Goal: Information Seeking & Learning: Check status

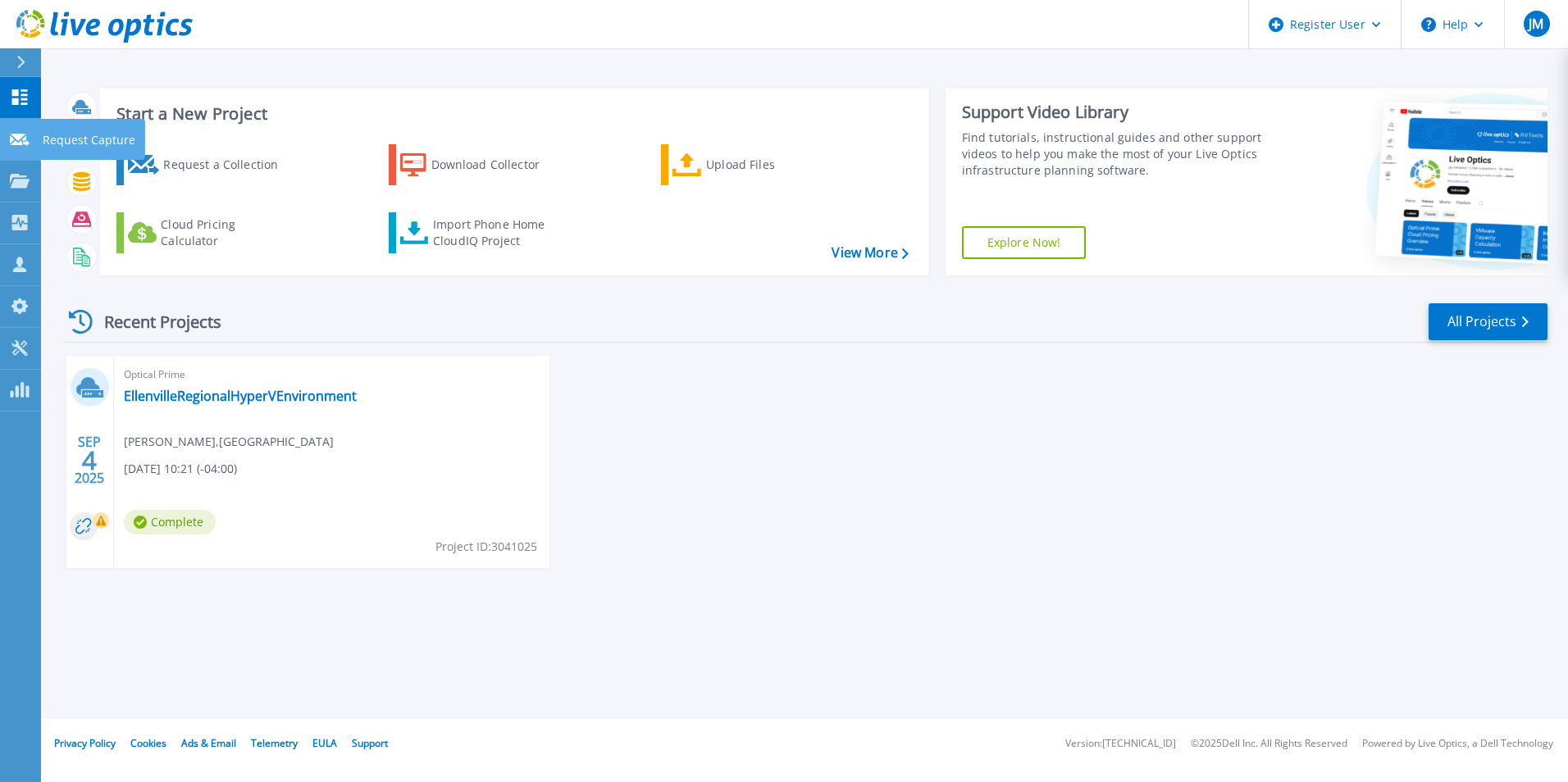
click at [8, 143] on link "Request Capture Request Capture" at bounding box center [21, 140] width 41 height 42
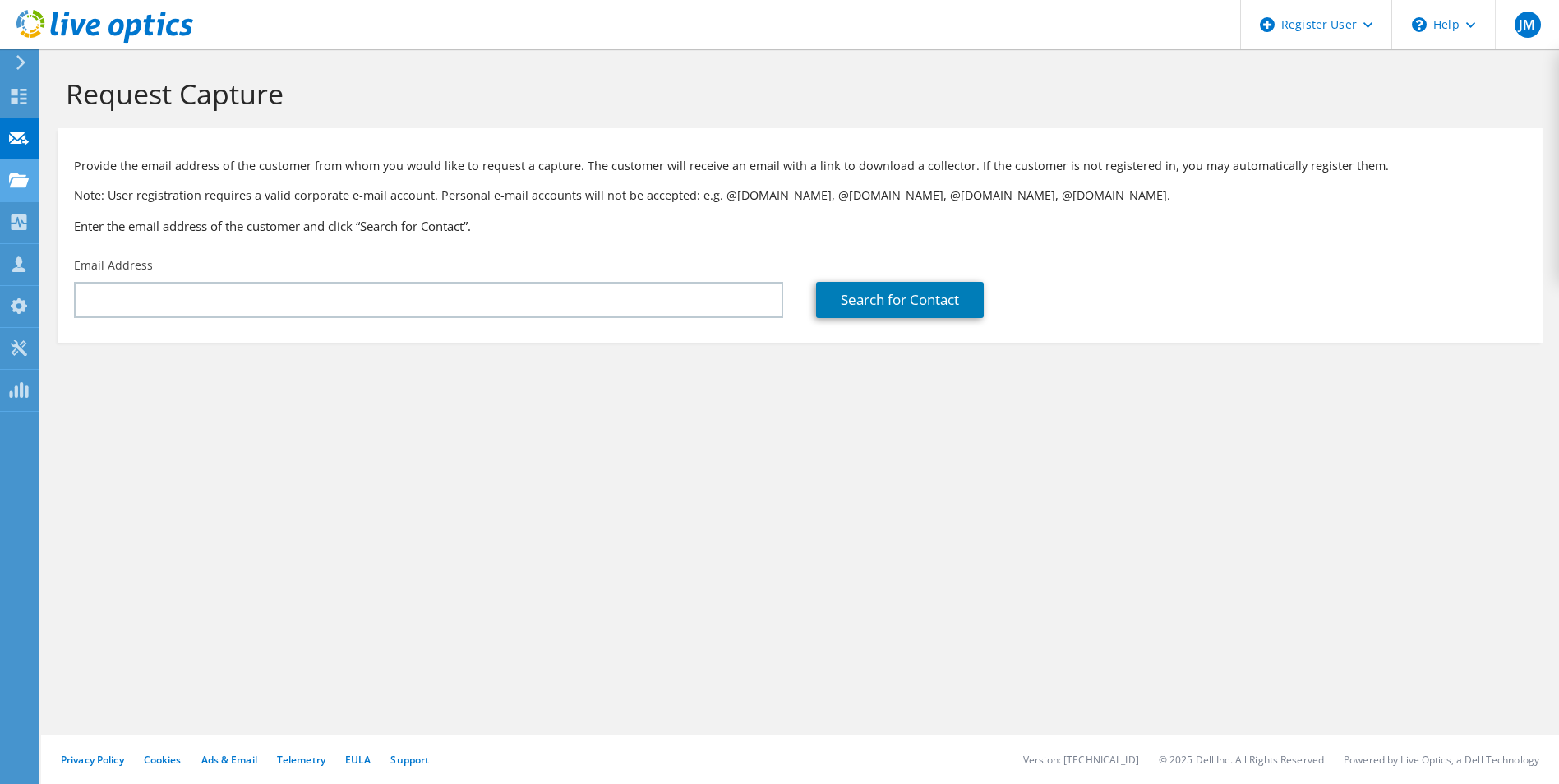
click at [15, 179] on use at bounding box center [19, 179] width 20 height 14
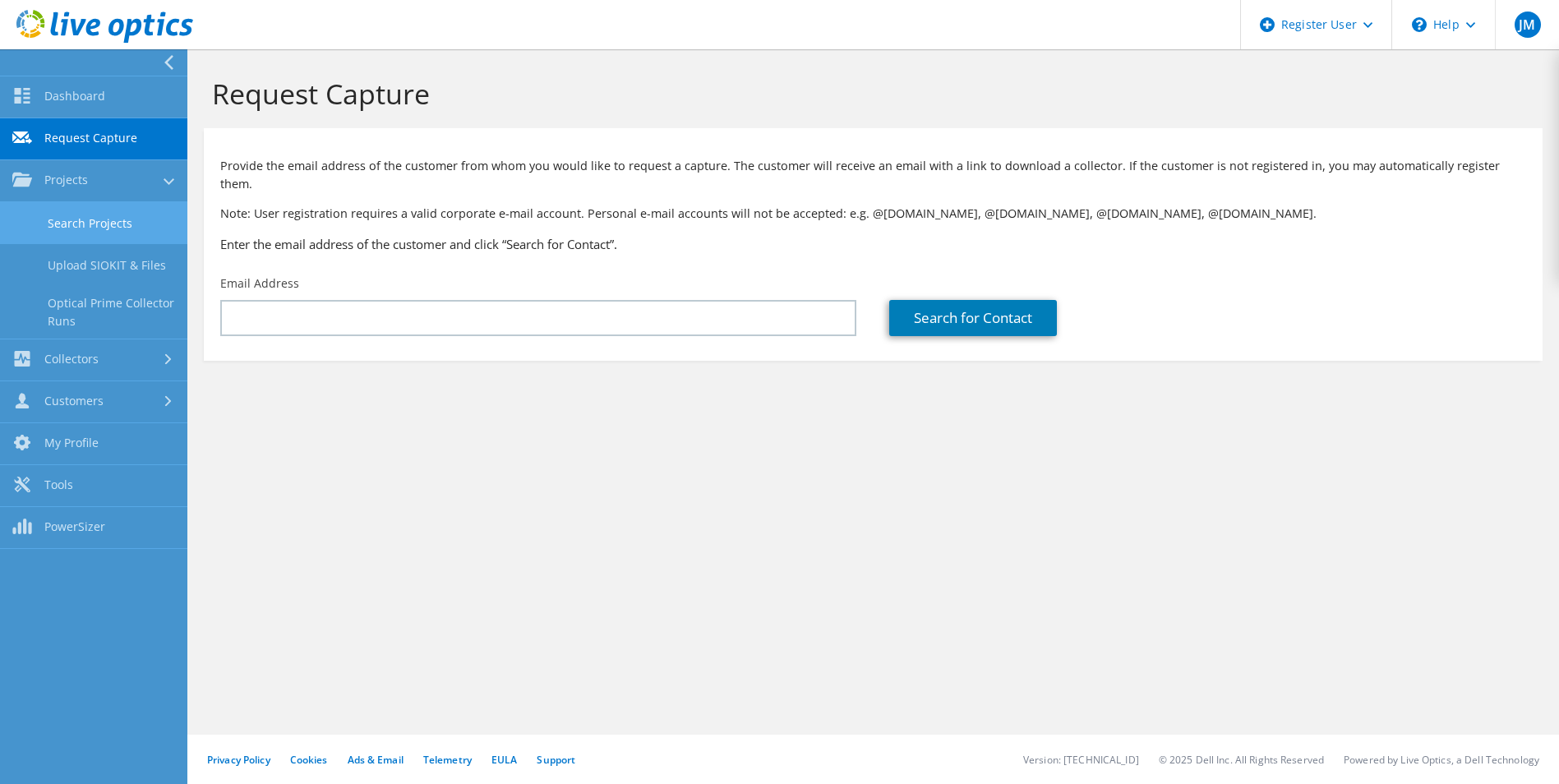
click at [111, 231] on link "Search Projects" at bounding box center [94, 223] width 188 height 42
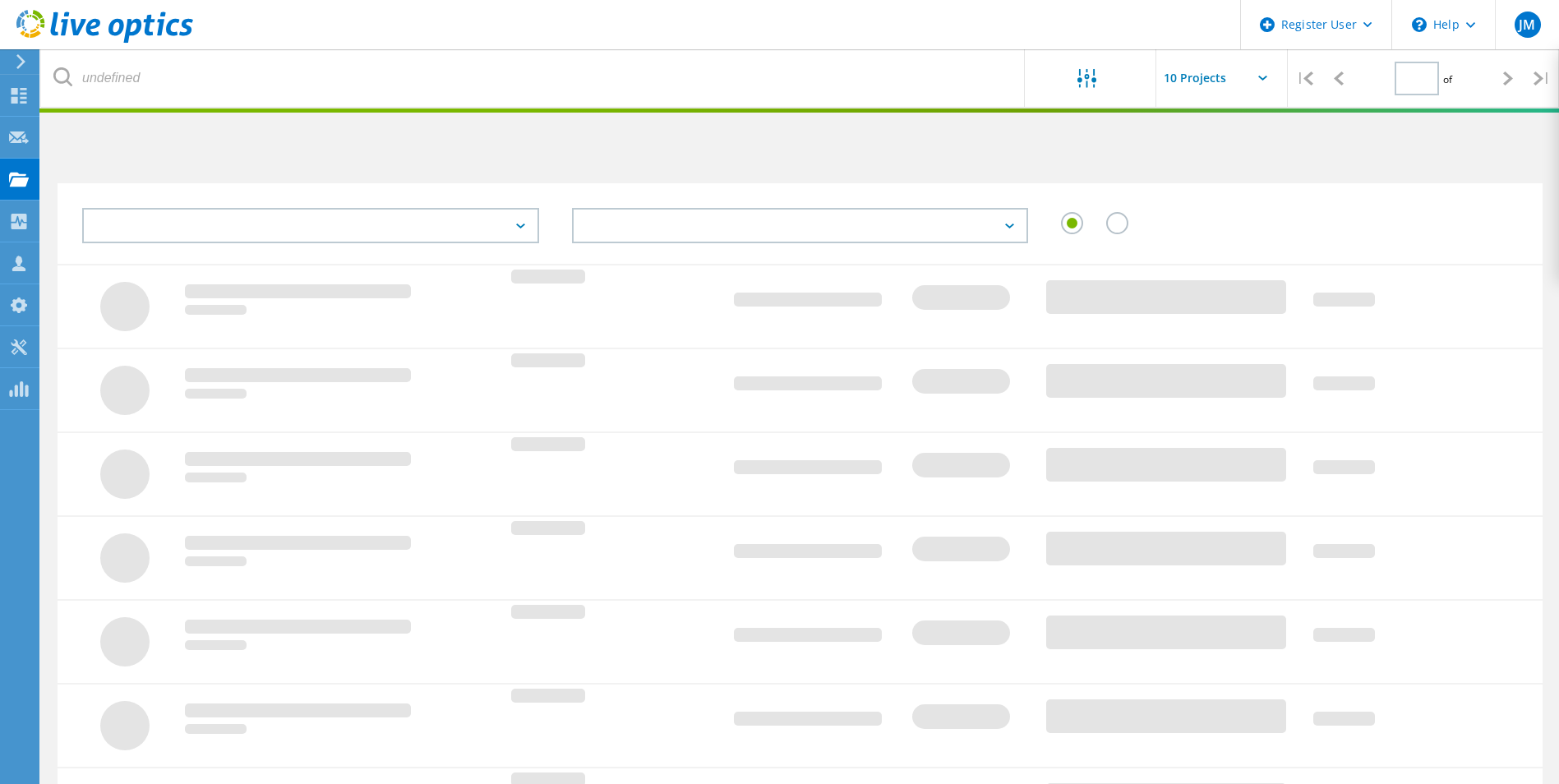
type input "1"
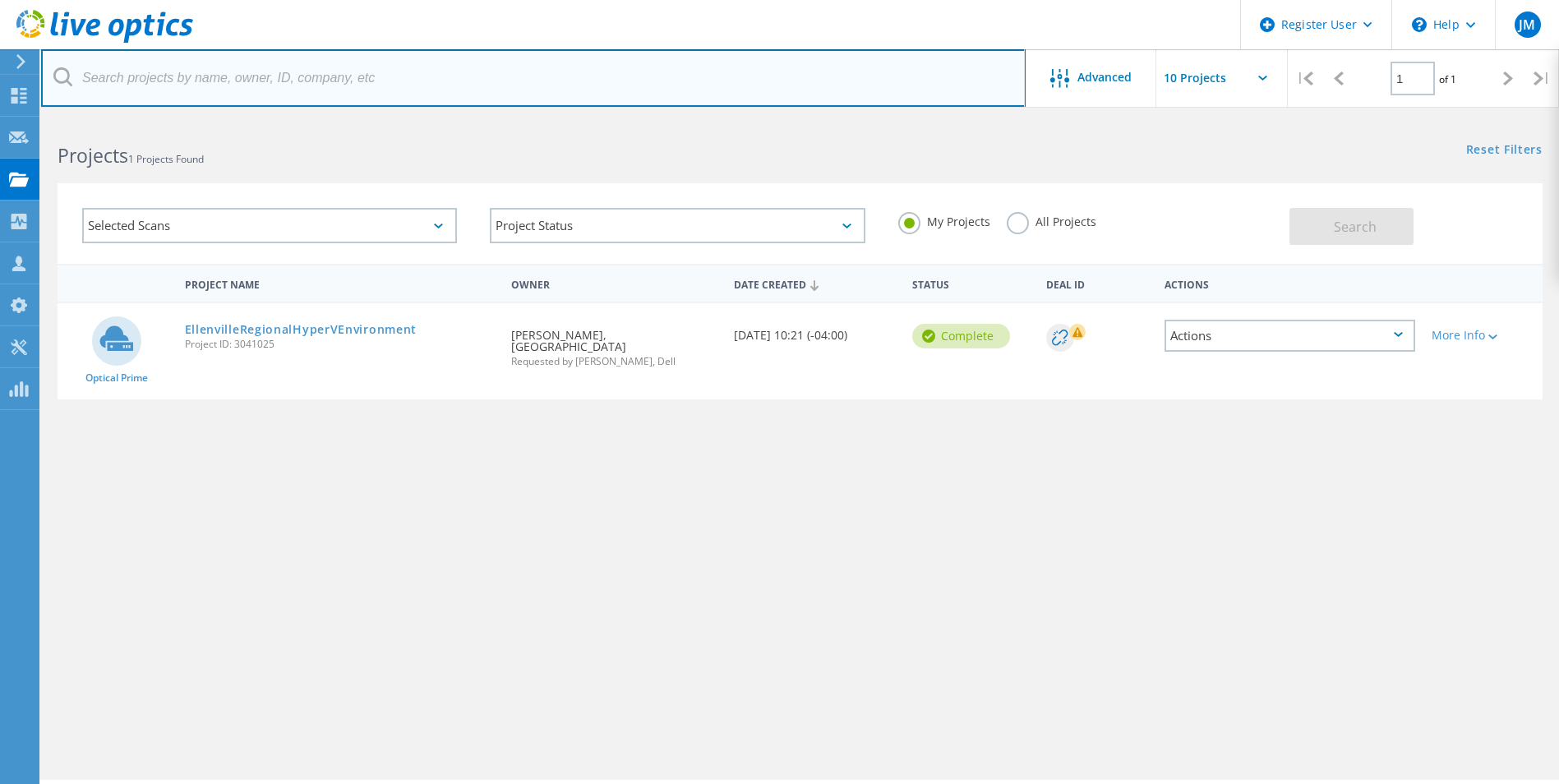
click at [266, 89] on input "text" at bounding box center [533, 77] width 985 height 57
click at [411, 95] on input "text" at bounding box center [533, 77] width 985 height 57
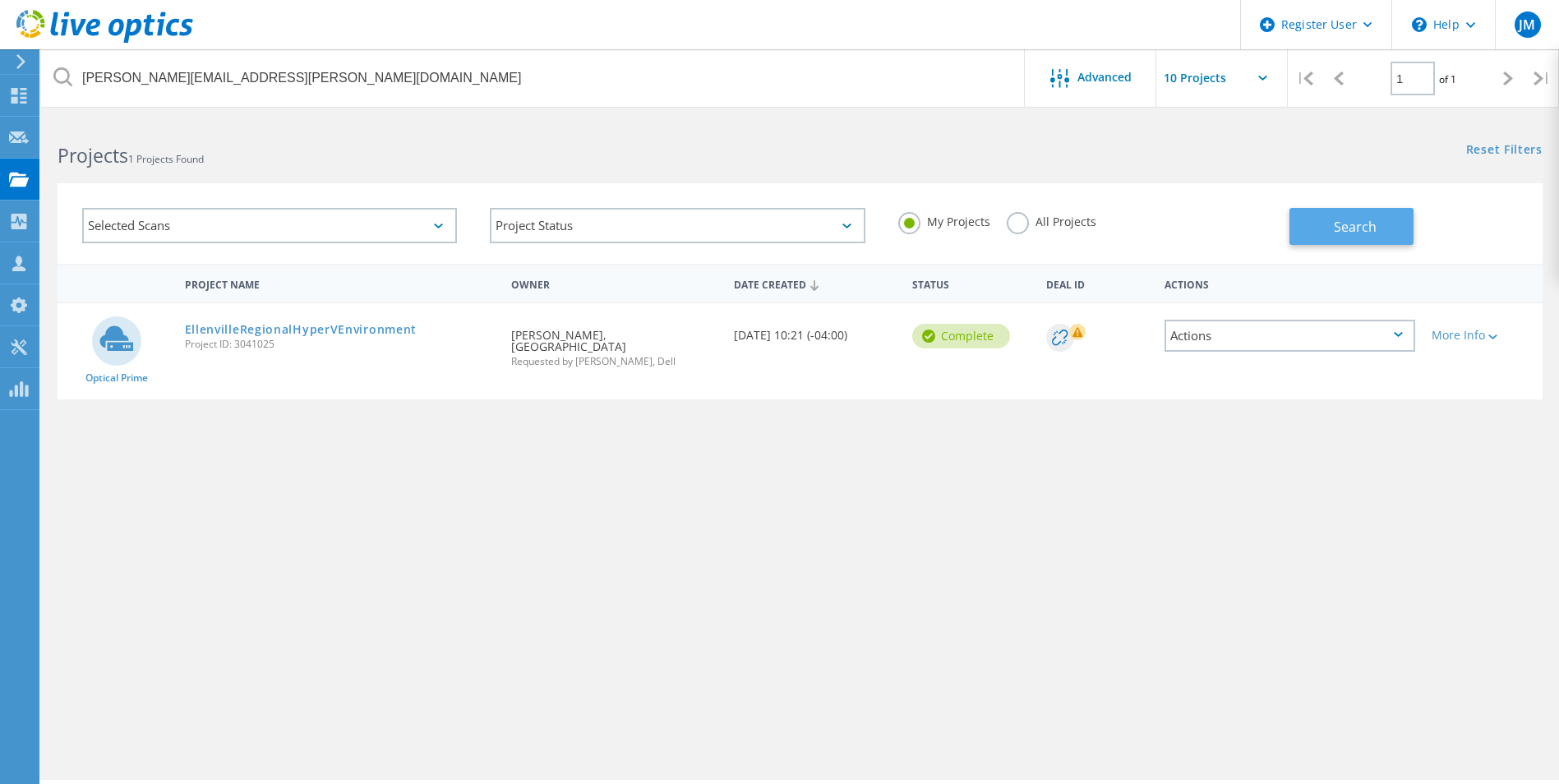
click at [1326, 214] on button "Search" at bounding box center [1352, 226] width 124 height 37
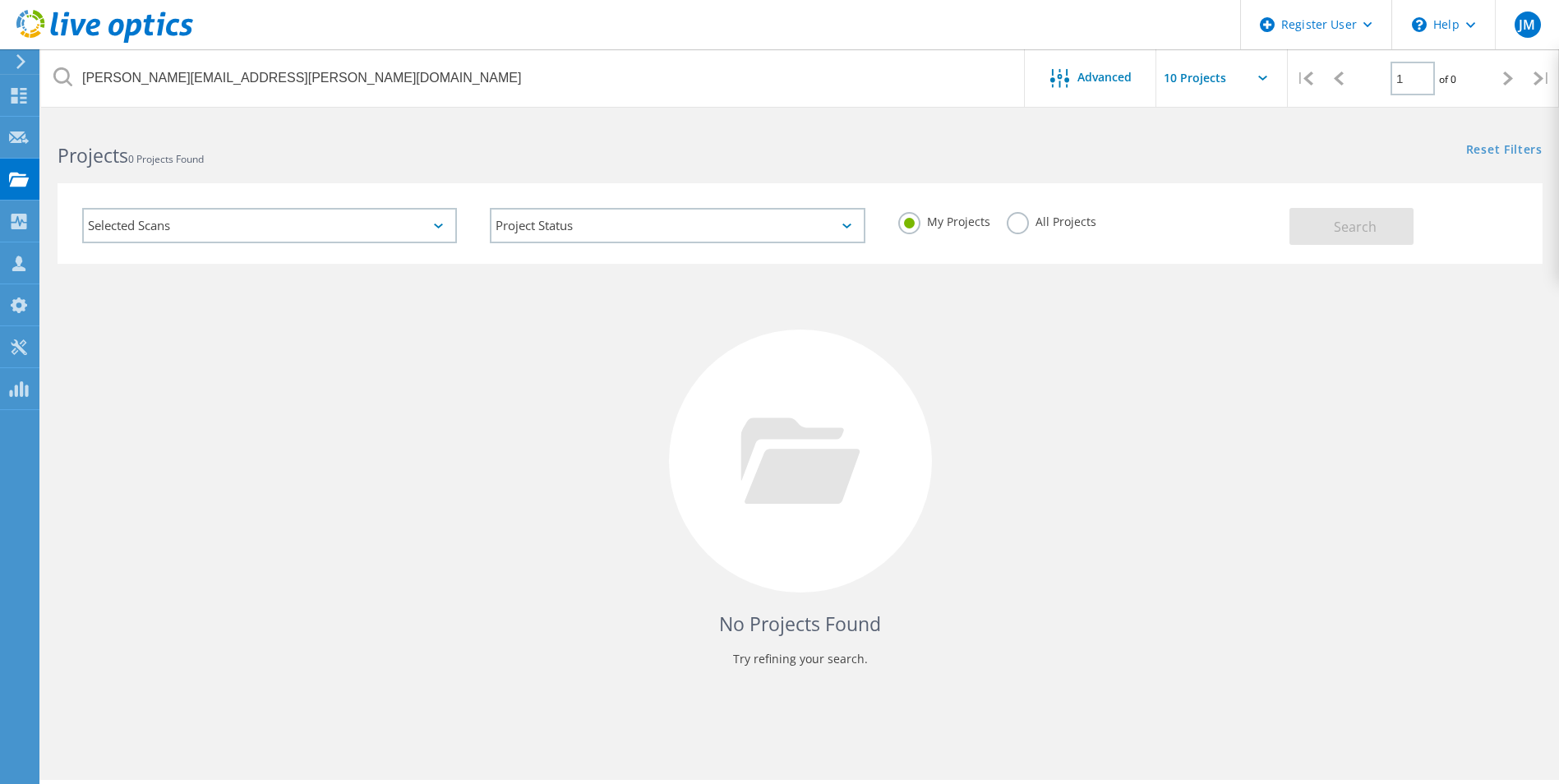
click at [1021, 223] on label "All Projects" at bounding box center [1051, 220] width 90 height 16
click at [0, 0] on input "All Projects" at bounding box center [0, 0] width 0 height 0
click at [1381, 225] on button "Search" at bounding box center [1352, 226] width 124 height 37
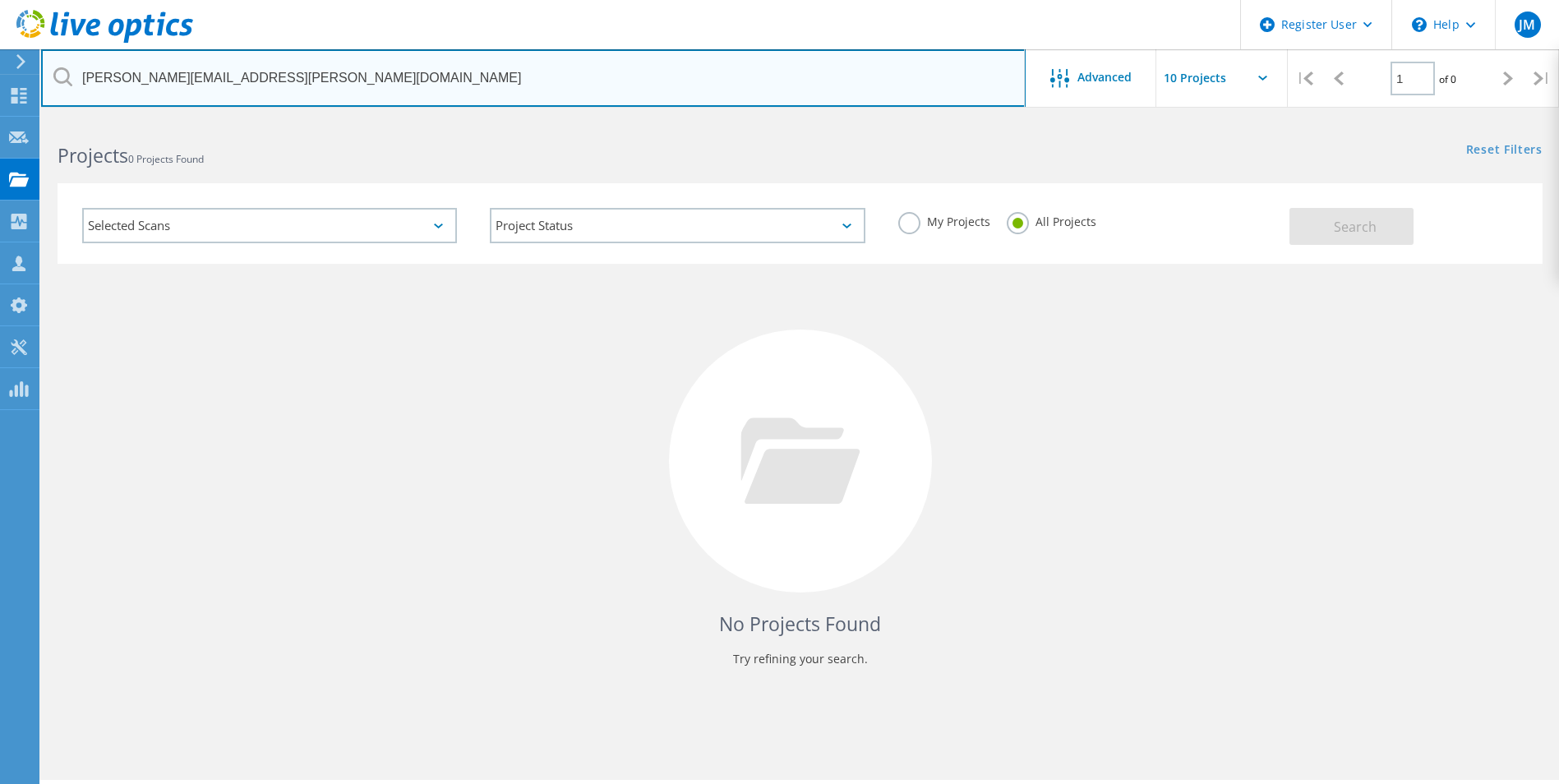
click at [752, 66] on input "[PERSON_NAME][EMAIL_ADDRESS][PERSON_NAME][DOMAIN_NAME]" at bounding box center [533, 77] width 985 height 57
type input "[PERSON_NAME][EMAIL_ADDRESS][PERSON_NAME][DOMAIN_NAME]"
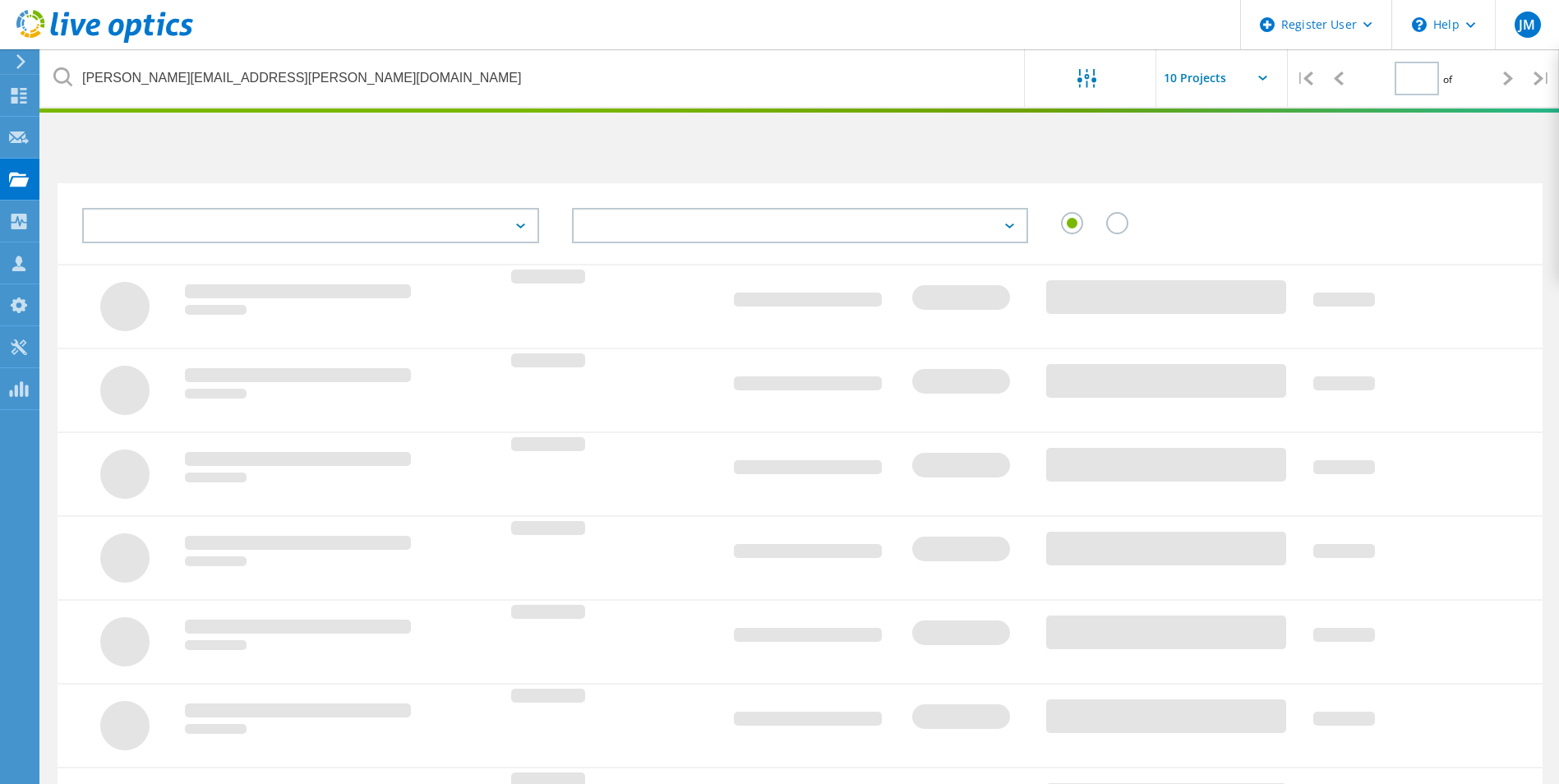
type input "1"
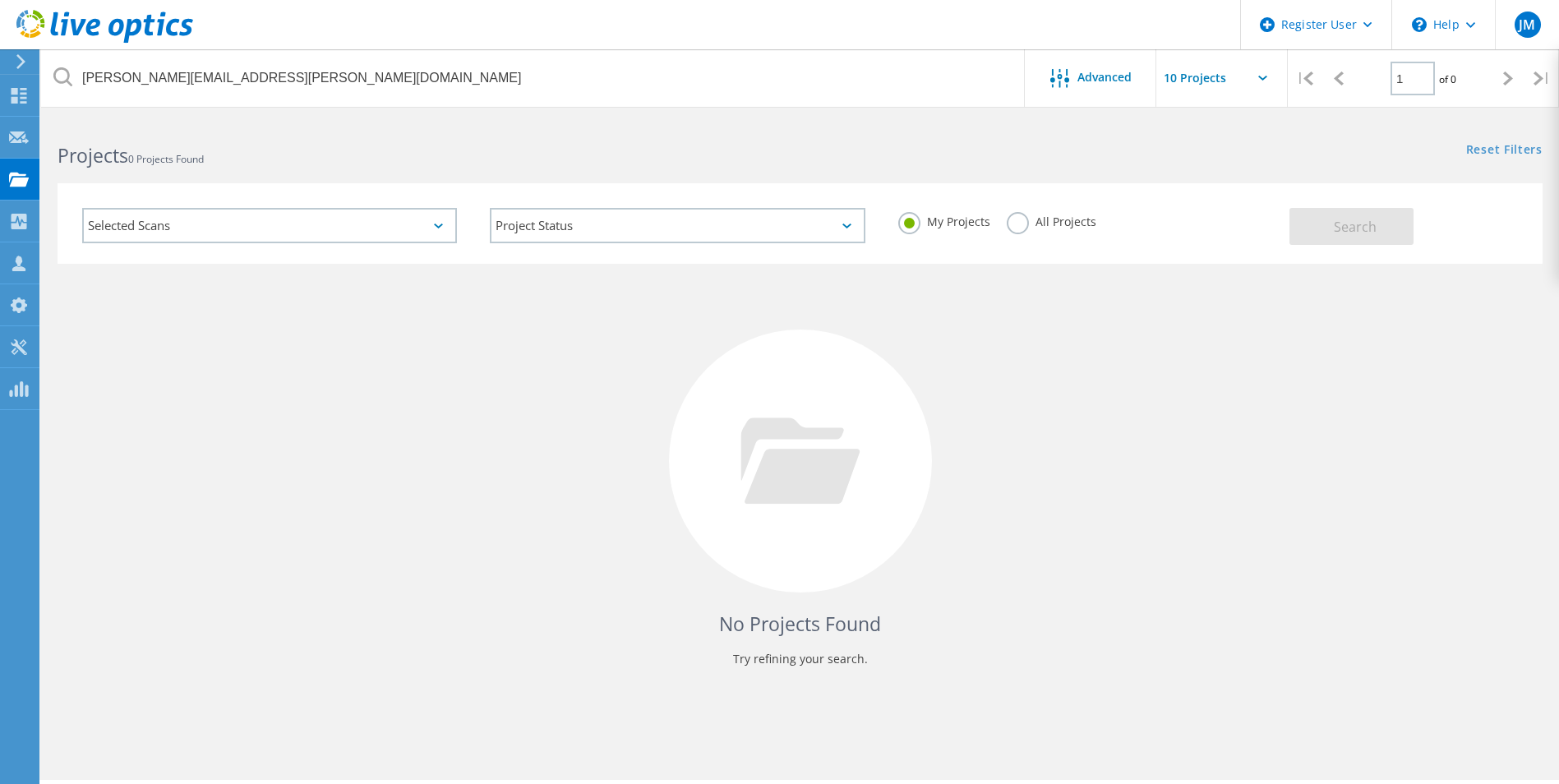
click at [1022, 221] on label "All Projects" at bounding box center [1051, 220] width 90 height 16
click at [0, 0] on input "All Projects" at bounding box center [0, 0] width 0 height 0
click at [1369, 230] on span "Search" at bounding box center [1355, 226] width 43 height 18
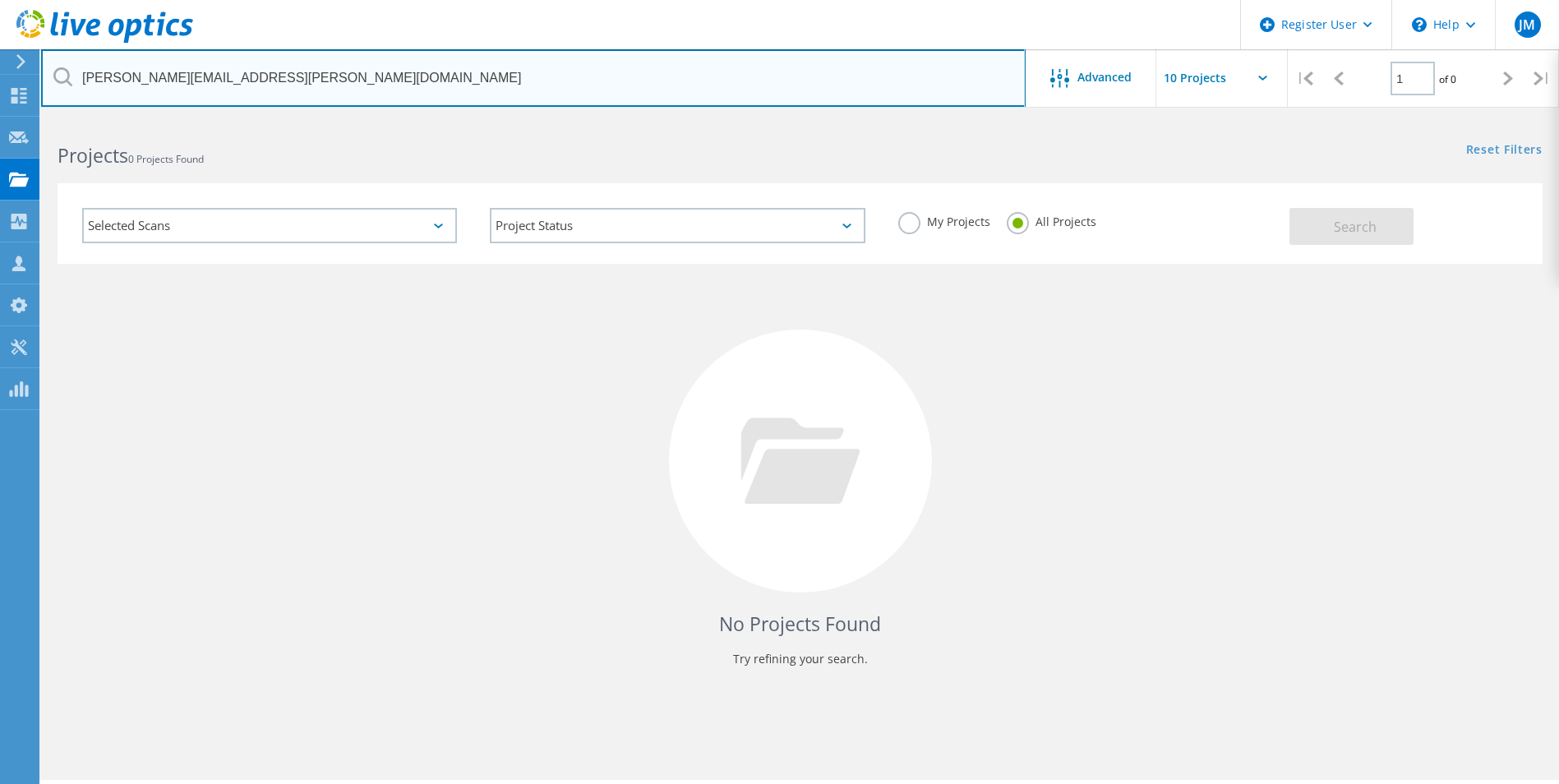
click at [54, 90] on input "[PERSON_NAME][EMAIL_ADDRESS][PERSON_NAME][DOMAIN_NAME]" at bounding box center [533, 77] width 985 height 57
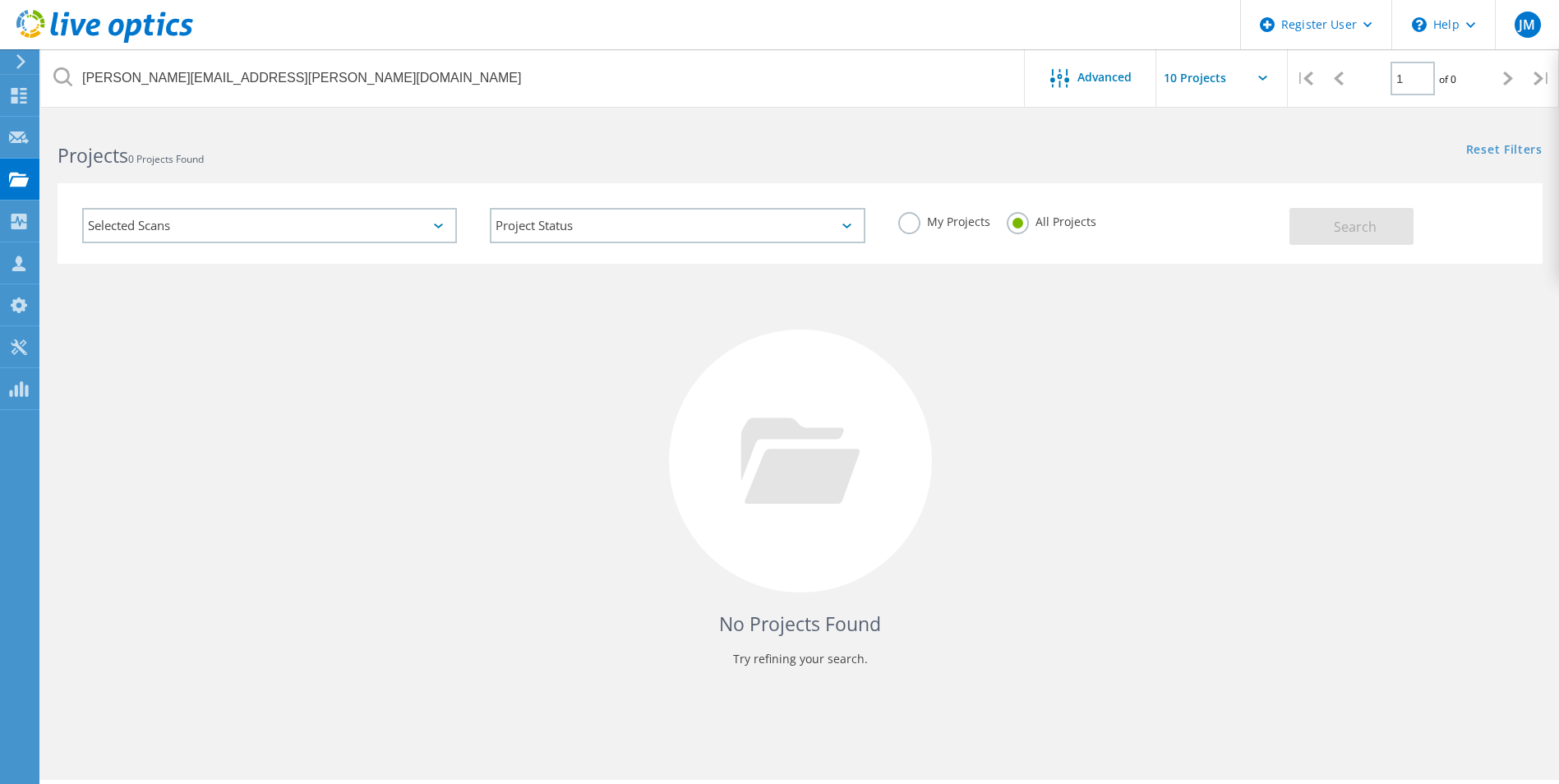
click at [58, 85] on icon at bounding box center [62, 76] width 19 height 19
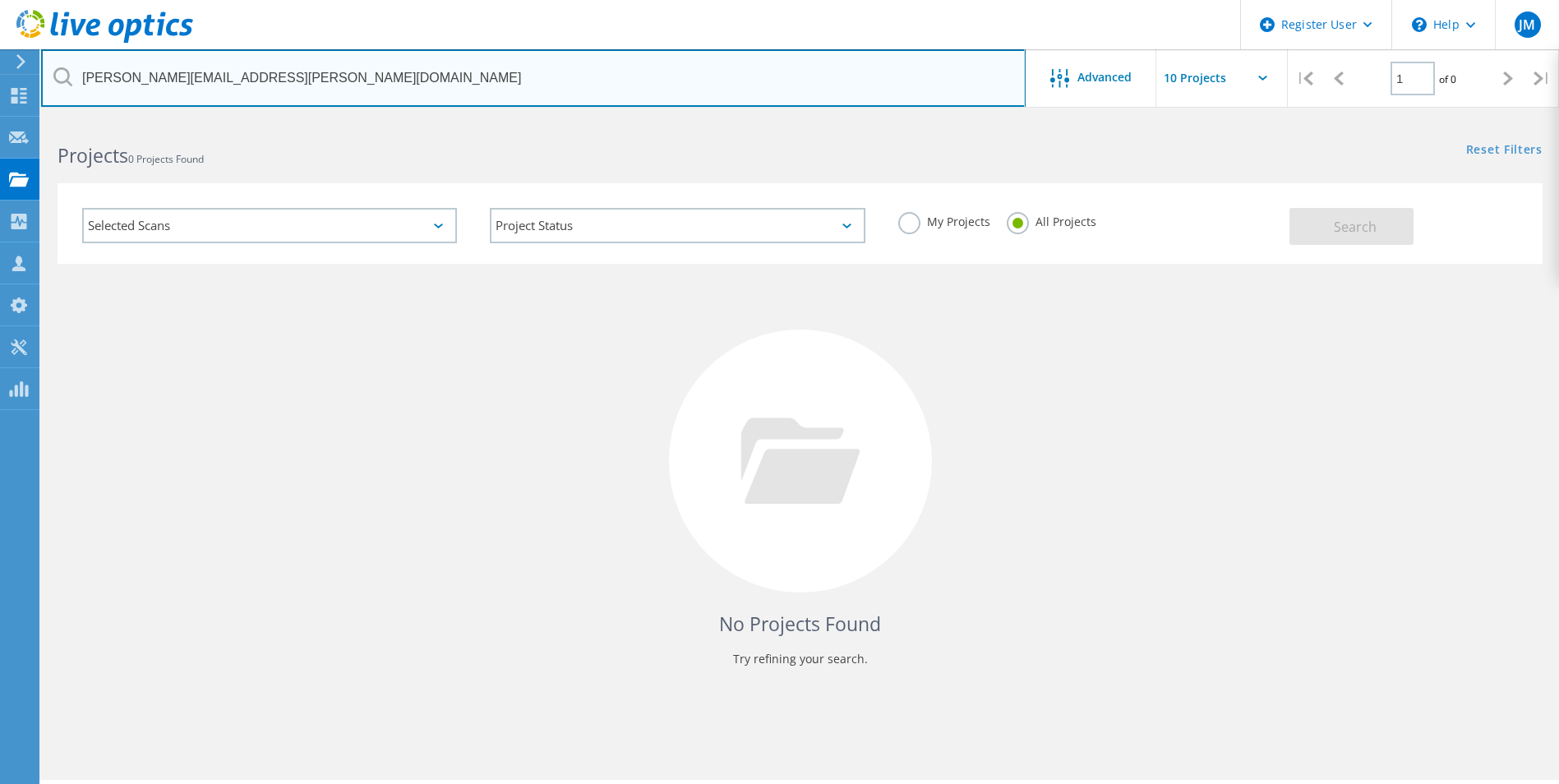
click at [282, 83] on input "[PERSON_NAME][EMAIL_ADDRESS][PERSON_NAME][DOMAIN_NAME]" at bounding box center [533, 77] width 985 height 57
click at [309, 87] on input "[PERSON_NAME][EMAIL_ADDRESS][PERSON_NAME][DOMAIN_NAME]" at bounding box center [533, 77] width 985 height 57
type input "[PERSON_NAME][EMAIL_ADDRESS][PERSON_NAME][DOMAIN_NAME]"
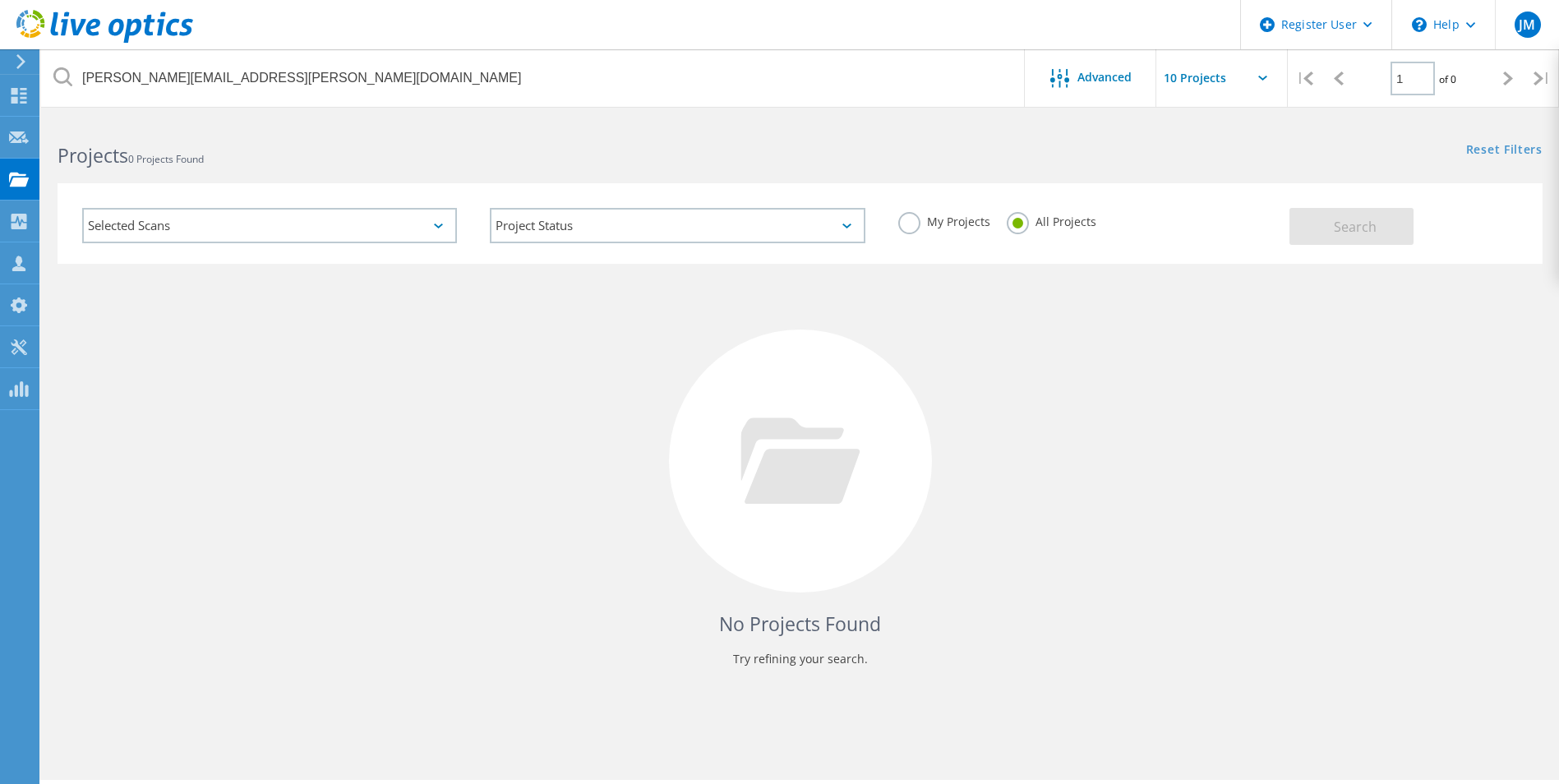
click at [908, 222] on label "My Projects" at bounding box center [944, 220] width 92 height 16
click at [0, 0] on input "My Projects" at bounding box center [0, 0] width 0 height 0
click at [1020, 219] on label "All Projects" at bounding box center [1051, 220] width 90 height 16
click at [0, 0] on input "All Projects" at bounding box center [0, 0] width 0 height 0
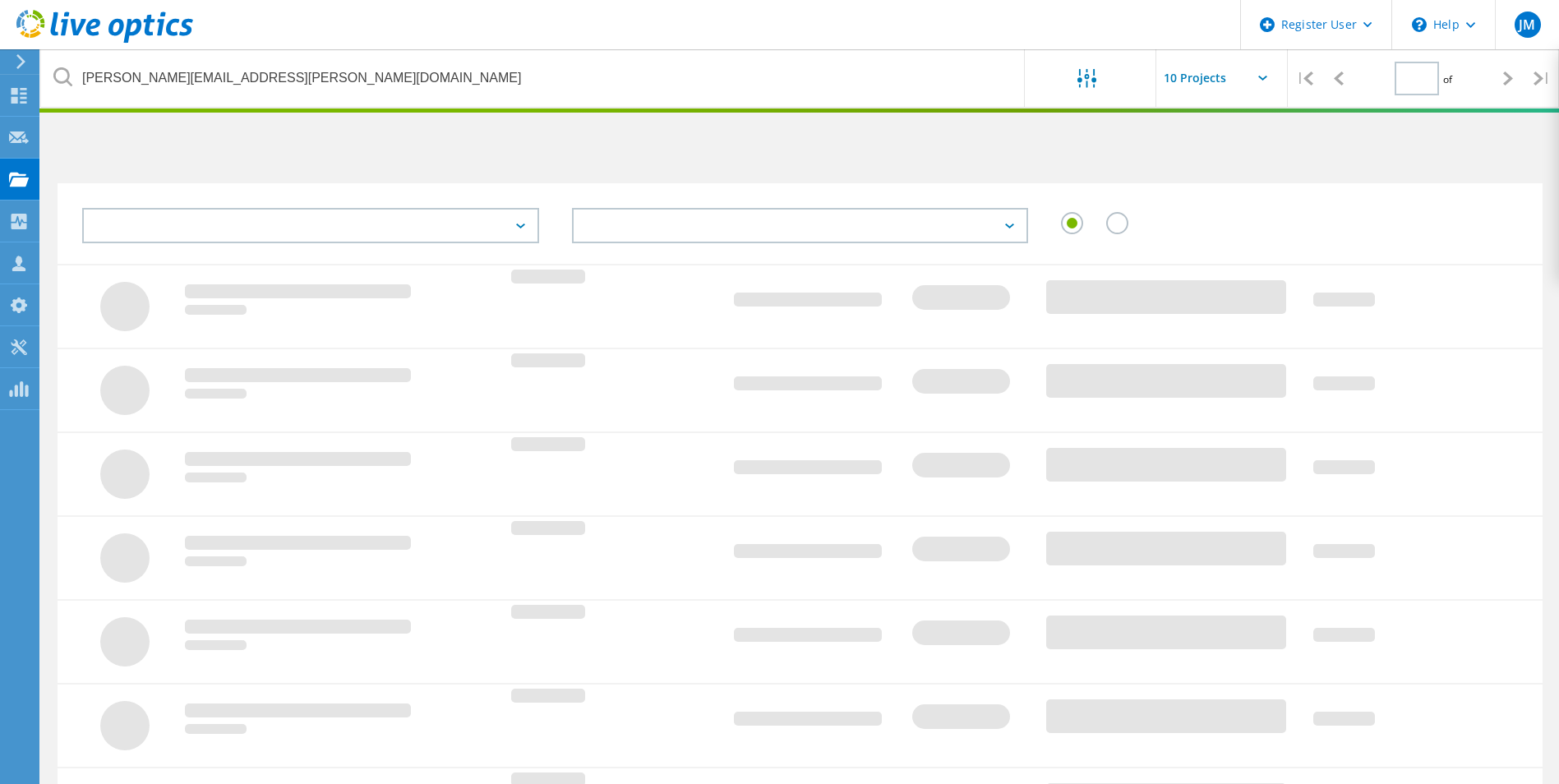
type input "1"
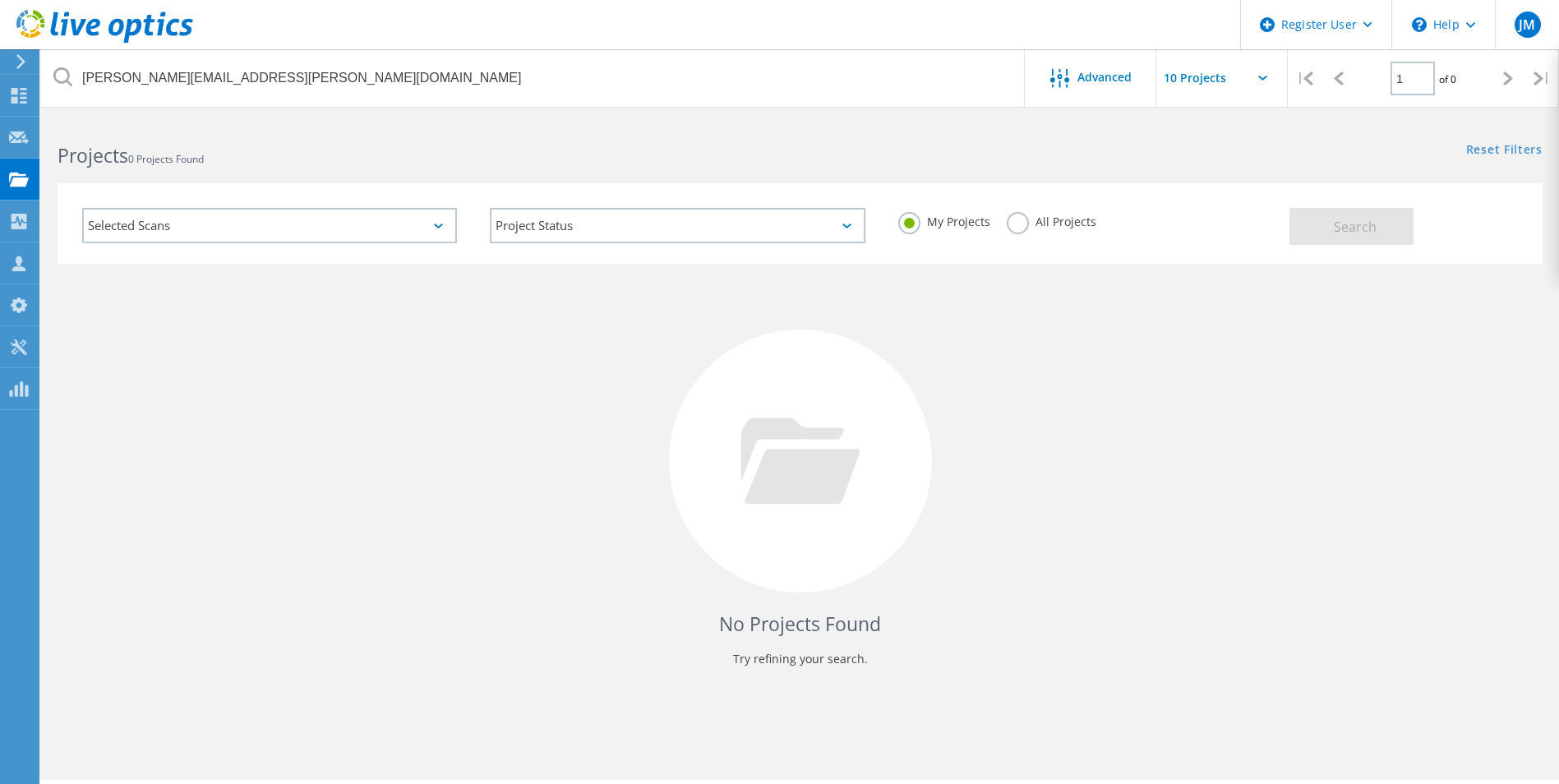
click at [1021, 214] on label "All Projects" at bounding box center [1051, 220] width 90 height 16
click at [0, 0] on input "All Projects" at bounding box center [0, 0] width 0 height 0
click at [1372, 229] on span "Search" at bounding box center [1355, 226] width 43 height 18
click at [1264, 73] on input "text" at bounding box center [1239, 77] width 164 height 57
click at [1264, 77] on icon at bounding box center [1262, 78] width 9 height 5
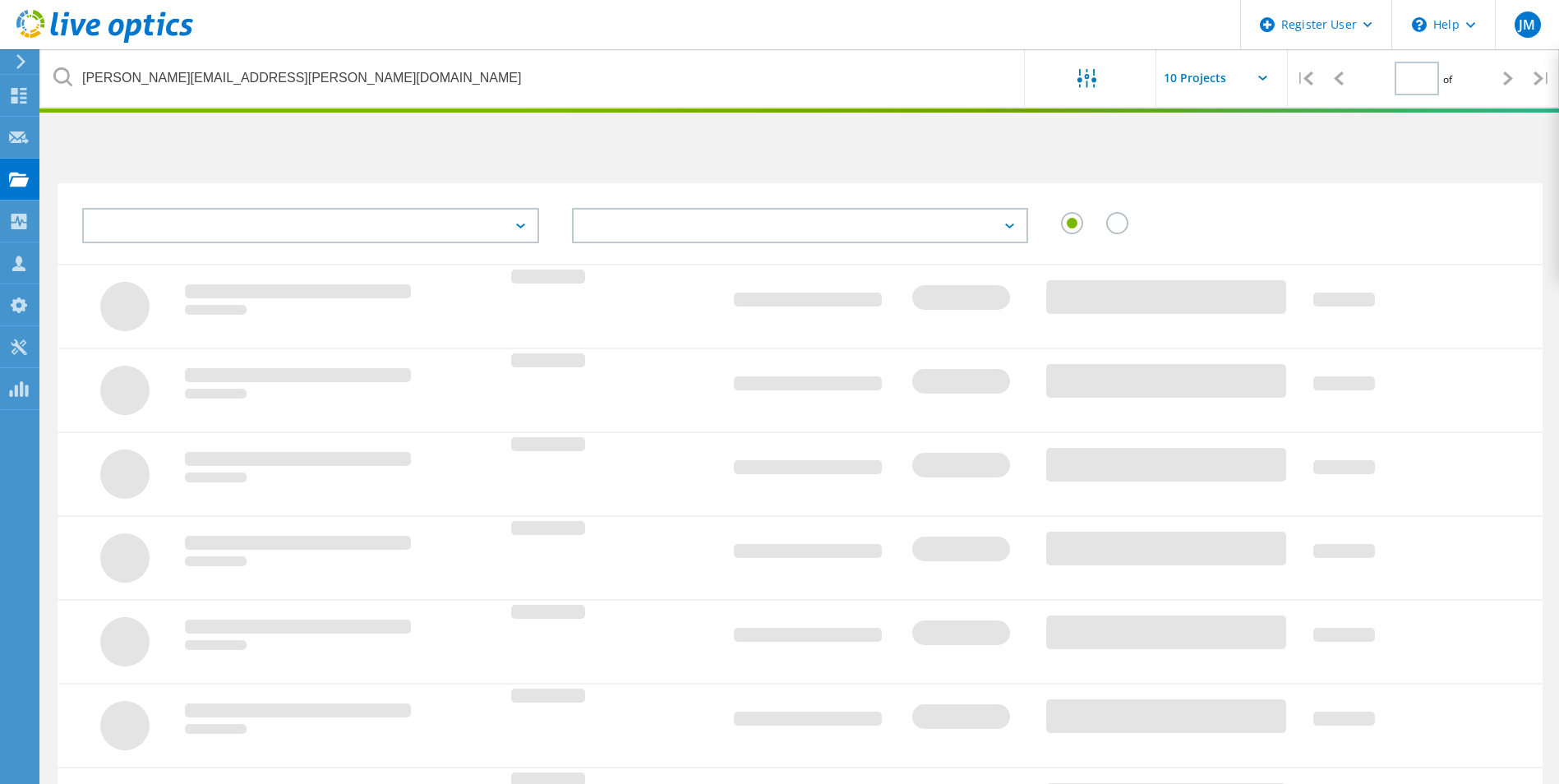
type input "1"
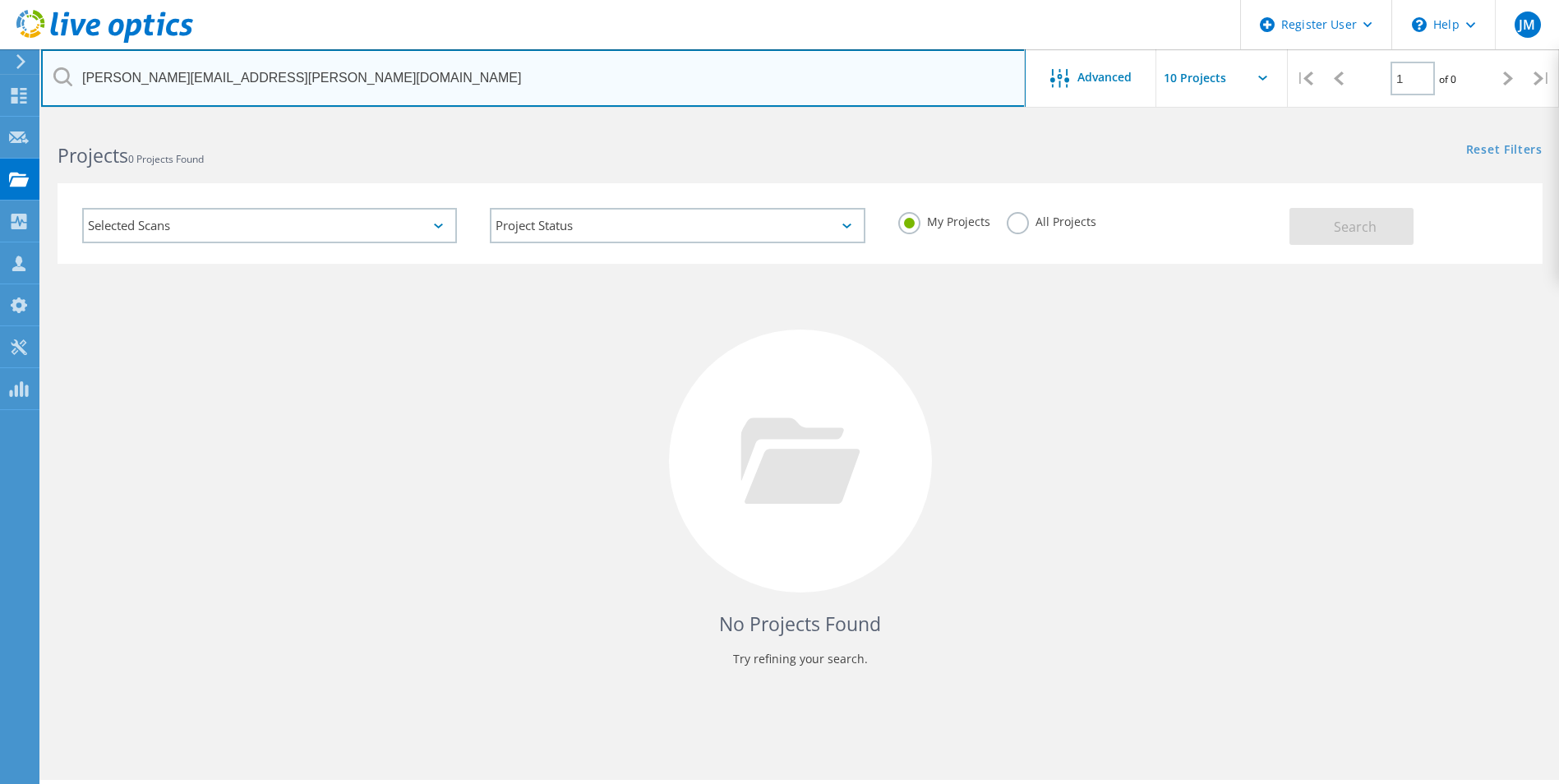
click at [332, 91] on input "[PERSON_NAME][EMAIL_ADDRESS][PERSON_NAME][DOMAIN_NAME]" at bounding box center [533, 77] width 985 height 57
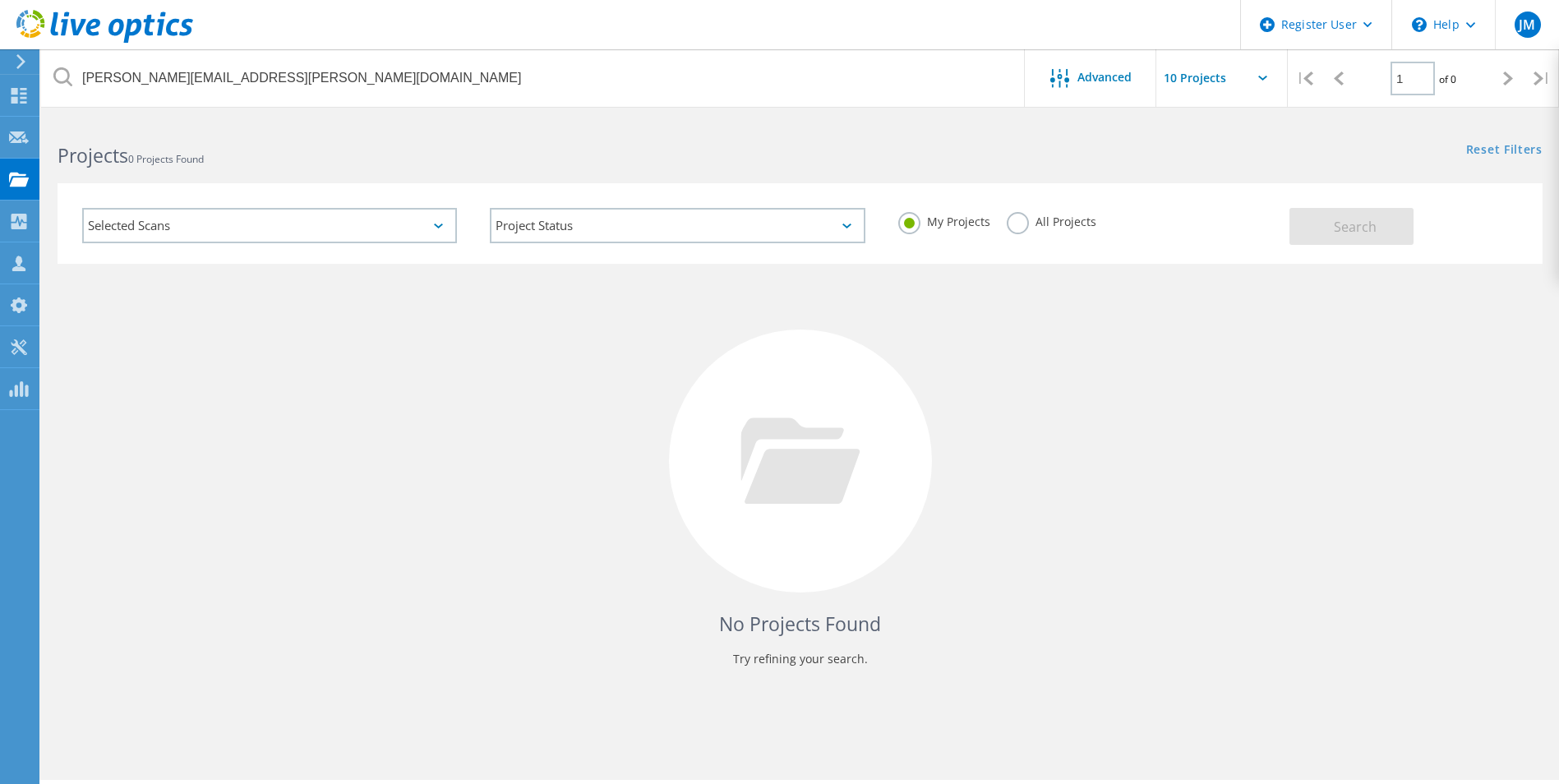
click at [1008, 219] on label "All Projects" at bounding box center [1051, 220] width 90 height 16
click at [0, 0] on input "All Projects" at bounding box center [0, 0] width 0 height 0
click at [1298, 222] on button "Search" at bounding box center [1352, 226] width 124 height 37
click at [432, 224] on div "Selected Scans" at bounding box center [270, 226] width 375 height 36
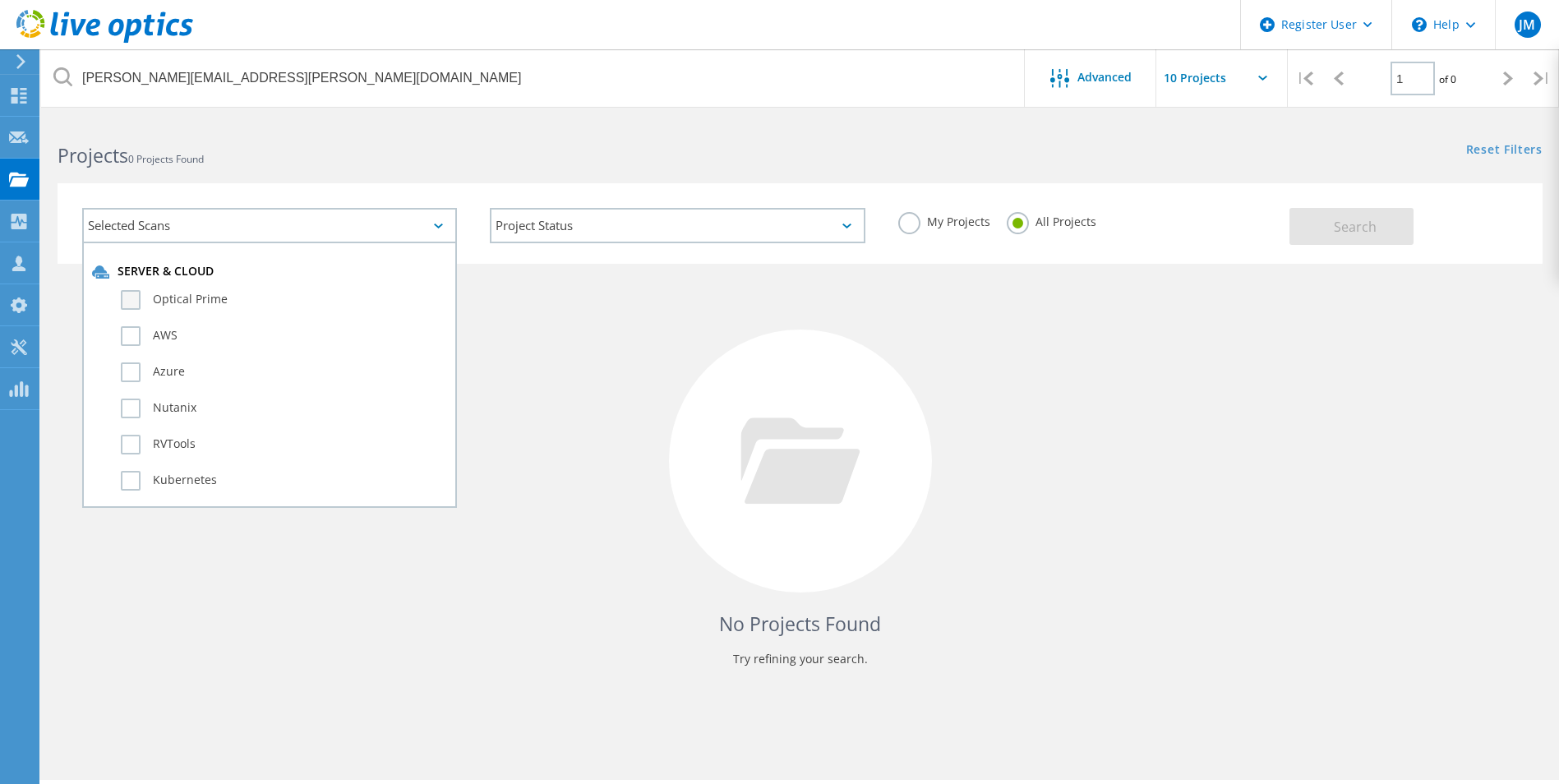
click at [129, 299] on label "Optical Prime" at bounding box center [284, 300] width 326 height 20
click at [0, 0] on input "Optical Prime" at bounding box center [0, 0] width 0 height 0
click at [1331, 240] on button "Search" at bounding box center [1352, 226] width 124 height 37
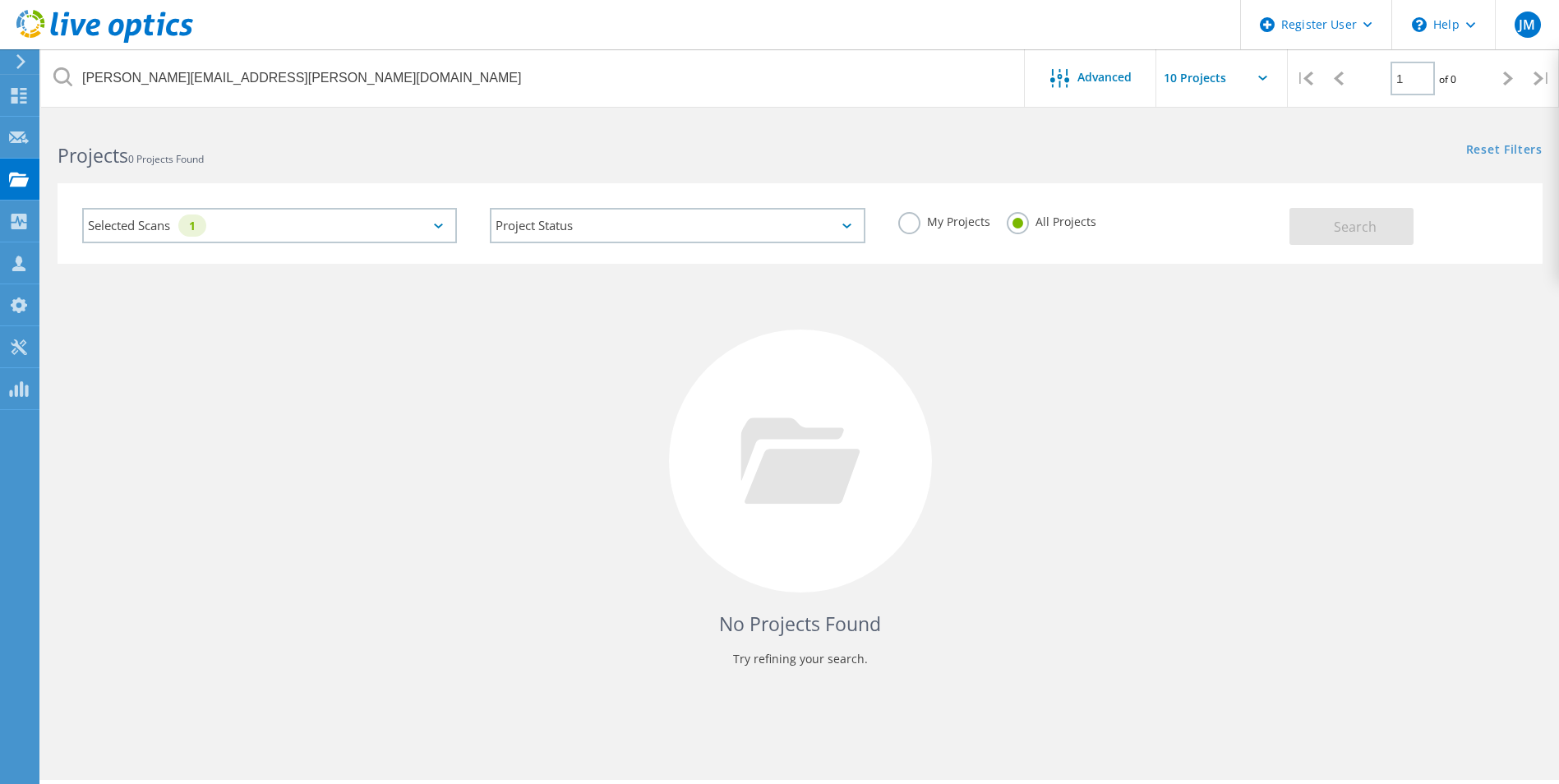
click at [445, 216] on div "Selected Scans 1" at bounding box center [270, 226] width 375 height 36
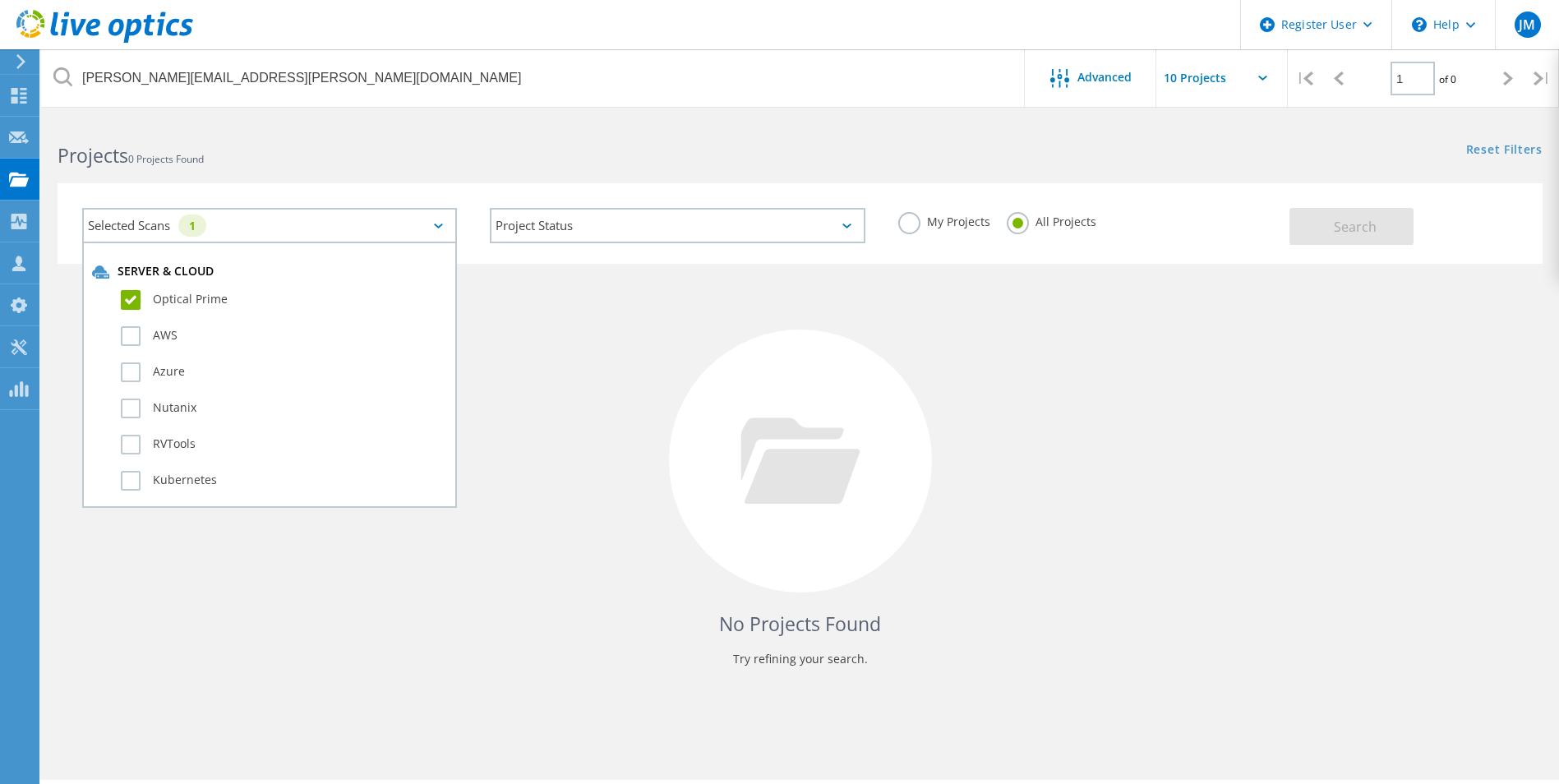
click at [131, 297] on label "Optical Prime" at bounding box center [284, 300] width 326 height 20
click at [0, 0] on input "Optical Prime" at bounding box center [0, 0] width 0 height 0
click at [583, 396] on div "No Projects Found Try refining your search." at bounding box center [800, 476] width 1485 height 425
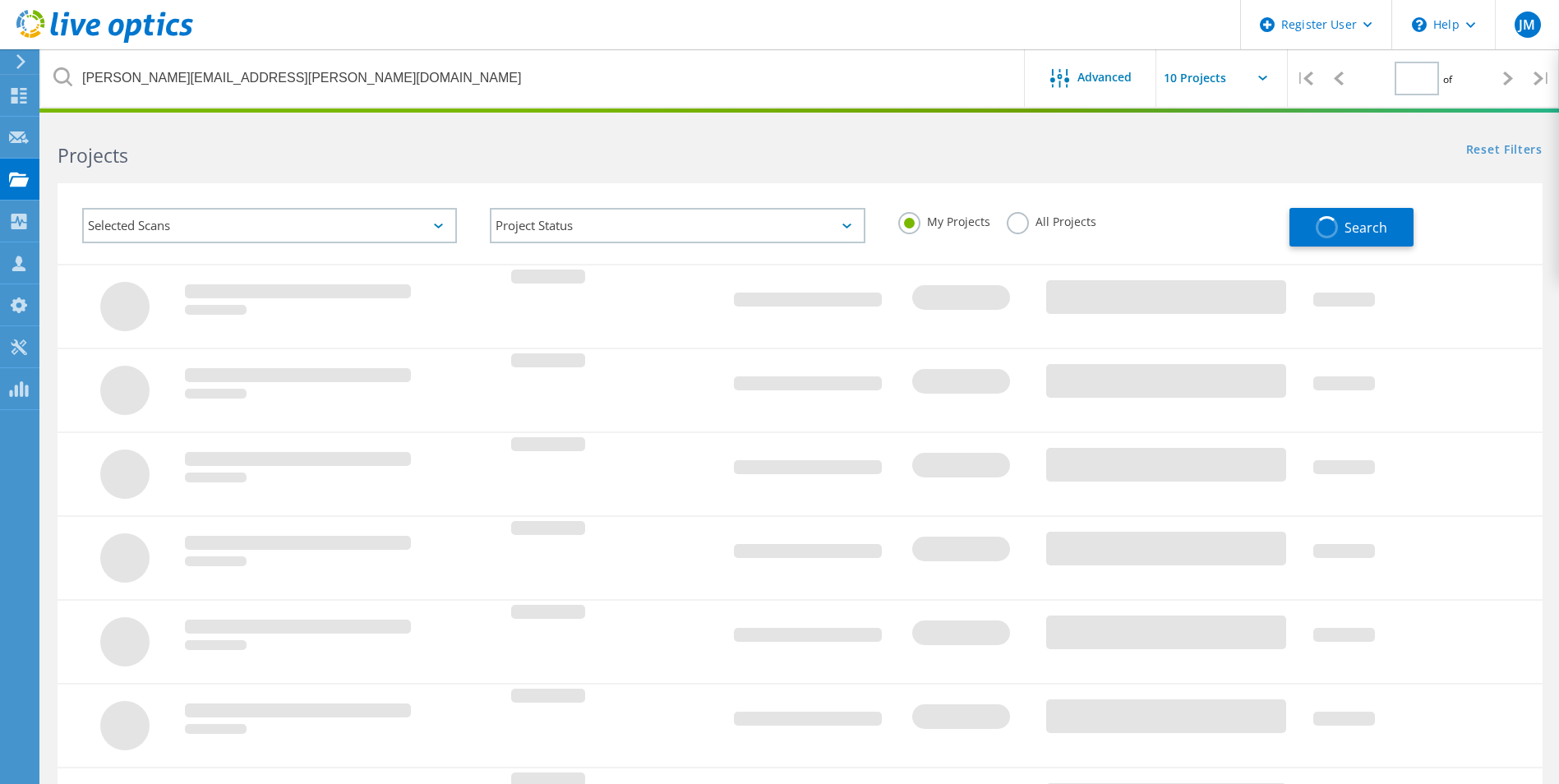
type input "1"
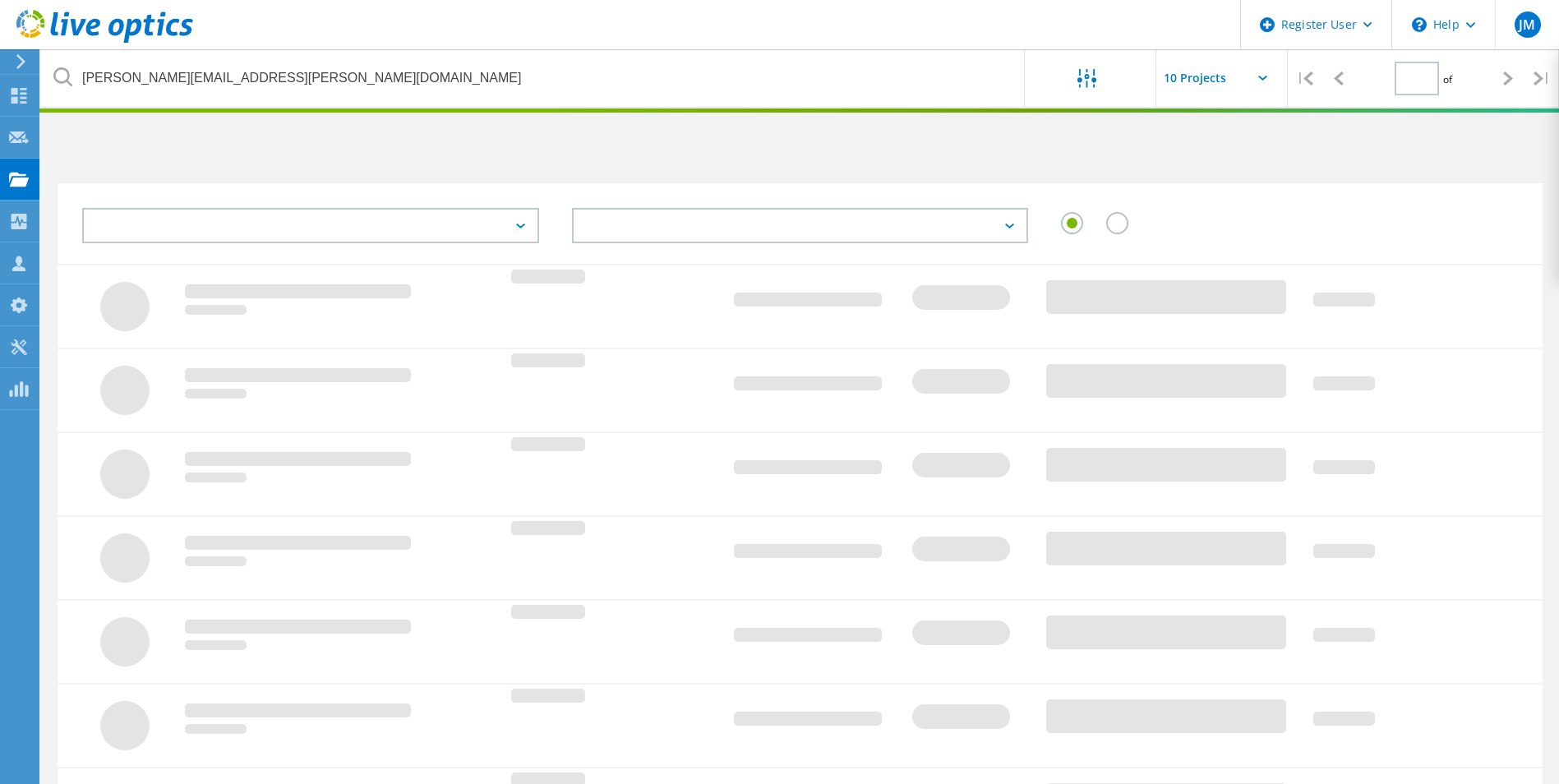
type input "1"
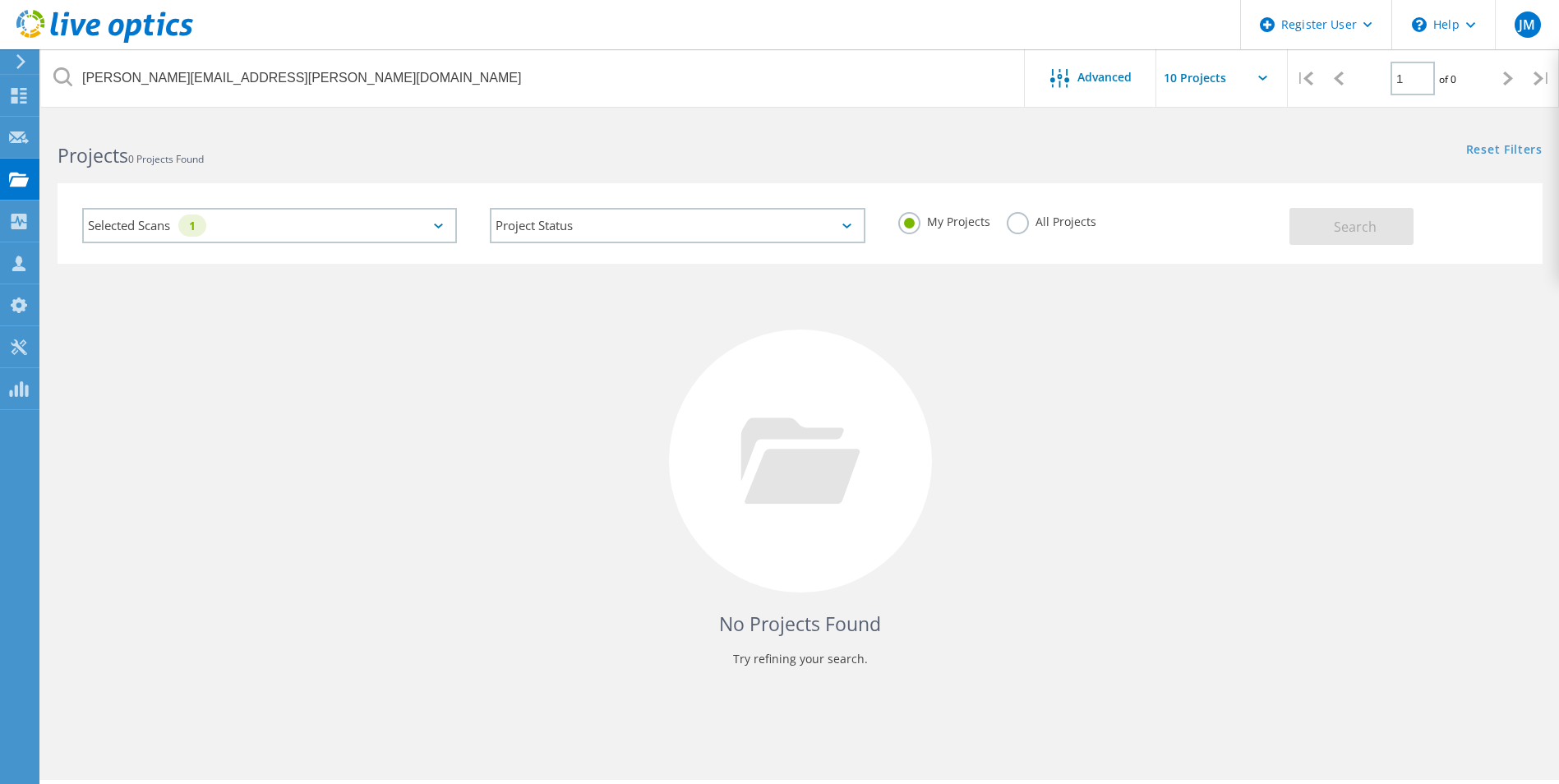
click at [424, 229] on div "Selected Scans 1" at bounding box center [270, 226] width 375 height 36
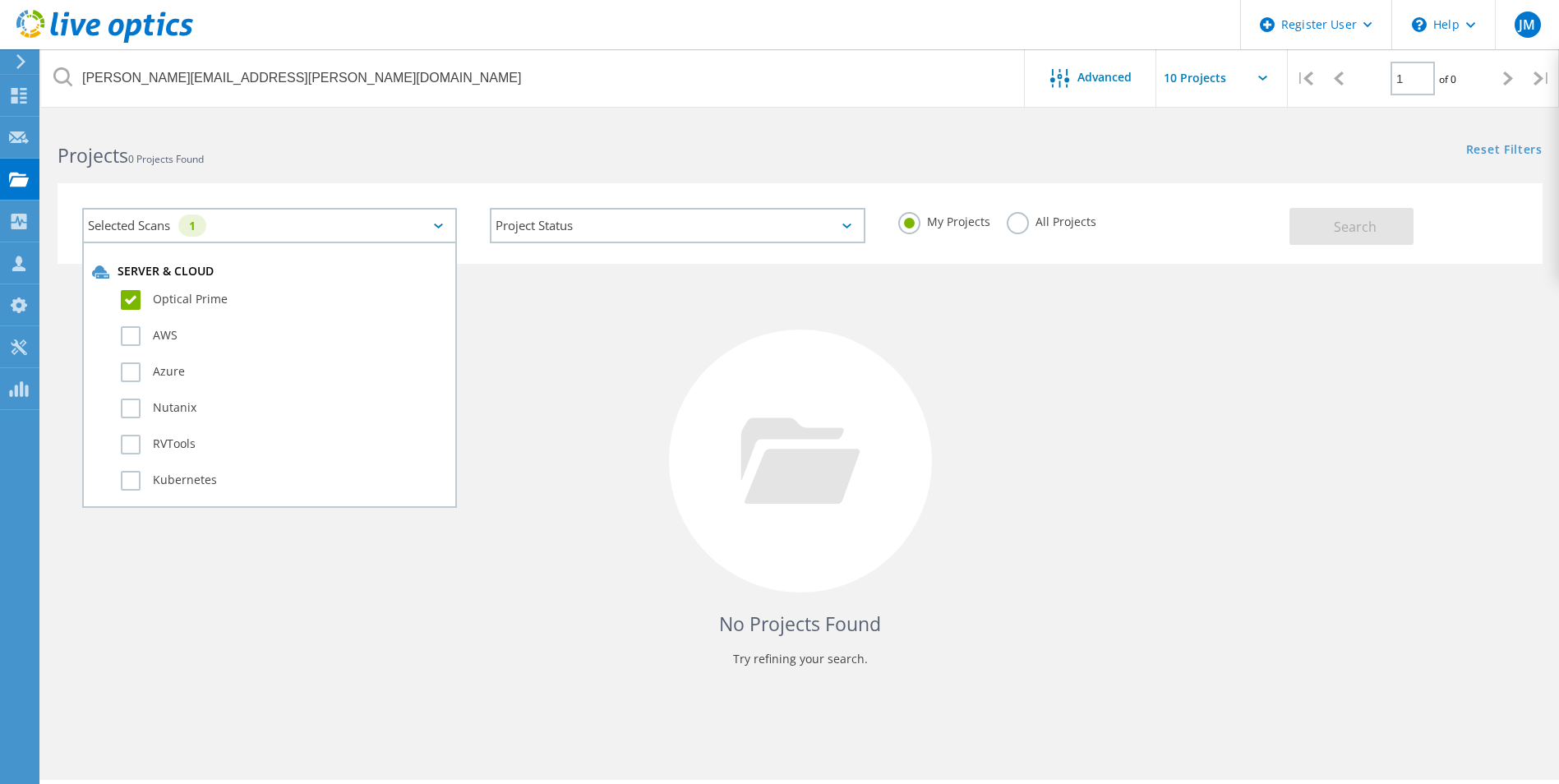
click at [134, 295] on label "Optical Prime" at bounding box center [284, 300] width 326 height 20
click at [0, 0] on input "Optical Prime" at bounding box center [0, 0] width 0 height 0
click at [509, 329] on div "No Projects Found Try refining your search." at bounding box center [800, 476] width 1485 height 425
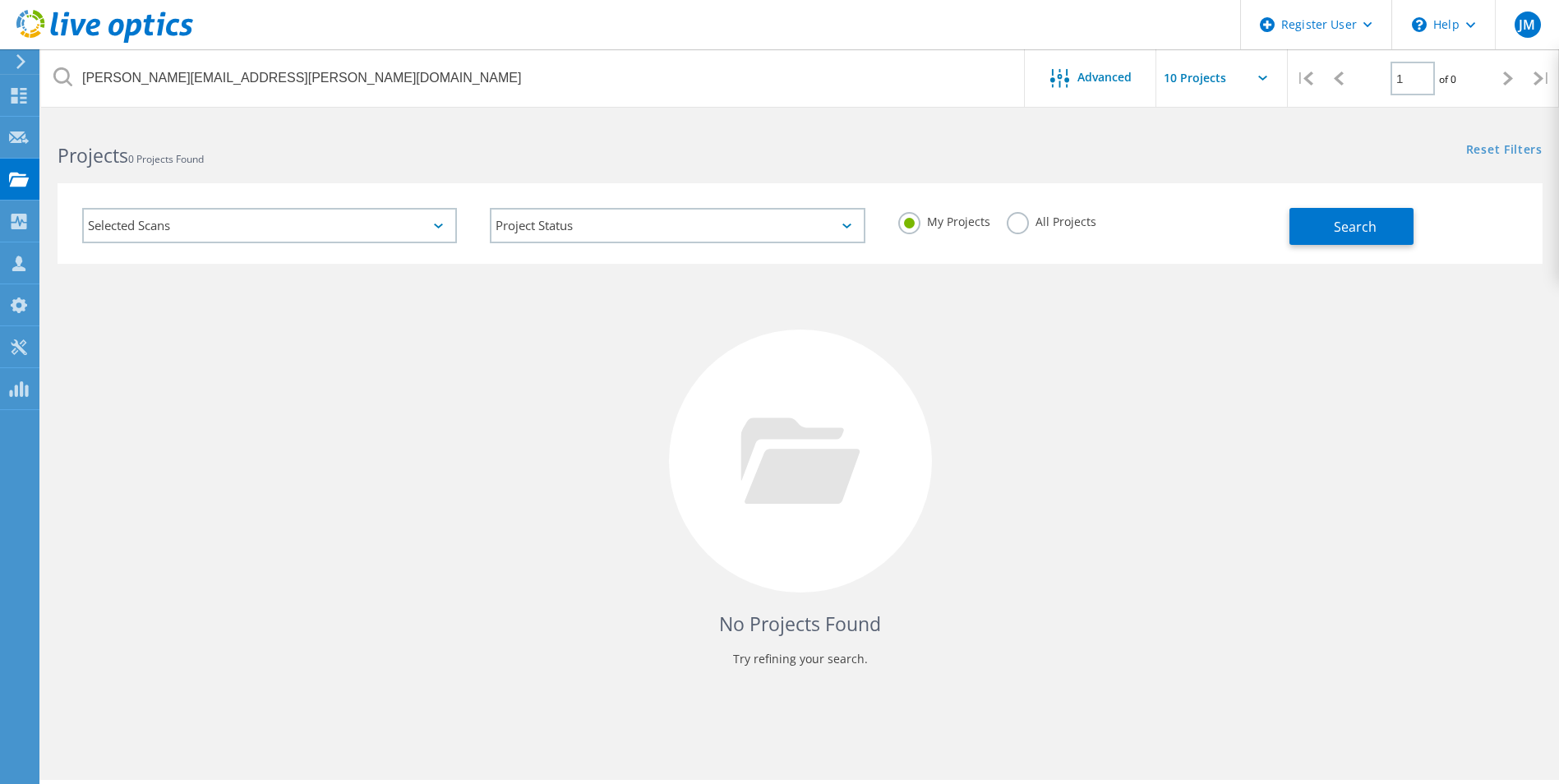
click at [1011, 227] on label "All Projects" at bounding box center [1051, 220] width 90 height 16
click at [0, 0] on input "All Projects" at bounding box center [0, 0] width 0 height 0
click at [1295, 226] on button "Search" at bounding box center [1352, 226] width 124 height 37
